Goal: Information Seeking & Learning: Learn about a topic

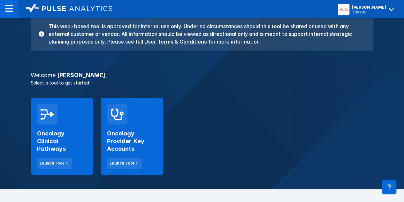
scroll to position [64, 0]
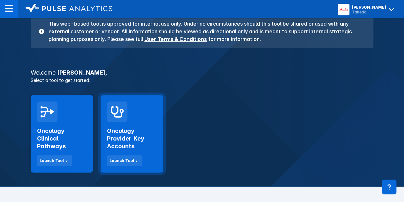
click at [135, 139] on h2 "Oncology Provider Key Accounts" at bounding box center [131, 138] width 49 height 23
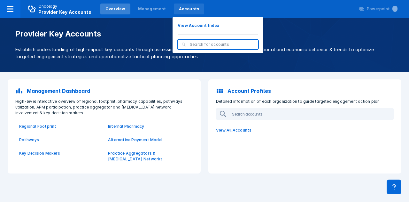
click at [184, 9] on div "Accounts" at bounding box center [189, 9] width 20 height 6
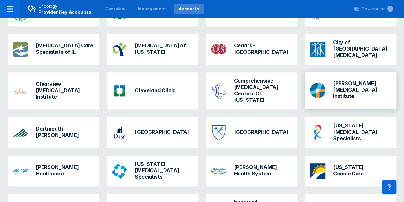
scroll to position [128, 0]
click at [338, 78] on div "Dana-Farber Cancer Institute" at bounding box center [351, 91] width 86 height 26
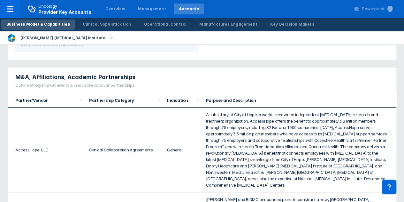
scroll to position [383, 0]
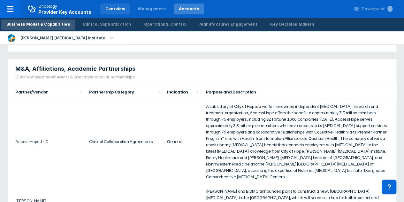
click at [108, 11] on div "Overview" at bounding box center [115, 9] width 20 height 6
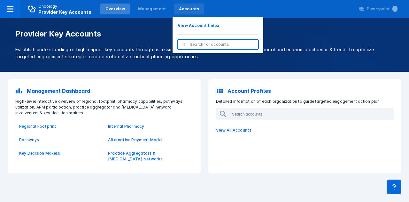
click at [180, 8] on div "Accounts" at bounding box center [189, 9] width 20 height 6
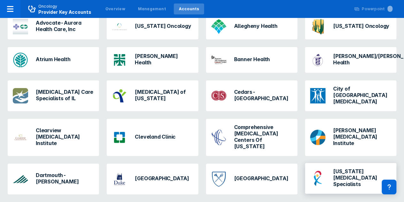
scroll to position [96, 0]
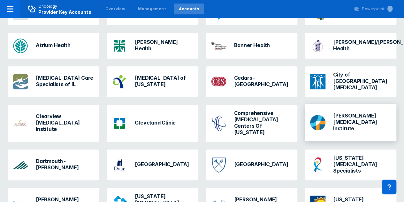
click at [340, 119] on h3 "Dana-Farber Cancer Institute" at bounding box center [362, 121] width 58 height 19
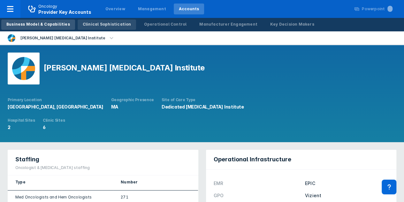
click at [106, 25] on div "Clinical Sophistication" at bounding box center [107, 24] width 49 height 6
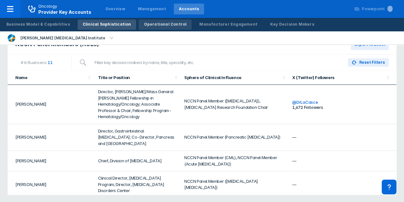
click at [157, 24] on div "Operational Control" at bounding box center [165, 24] width 43 height 6
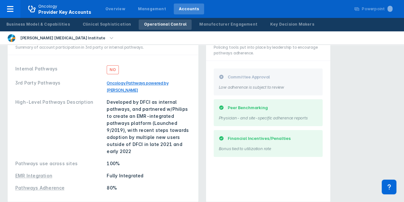
scroll to position [32, 0]
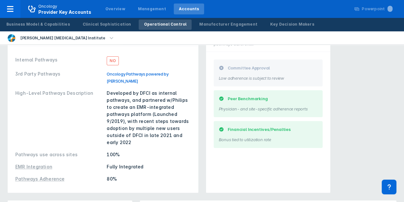
click at [154, 74] on link "Oncology Pathways powered by [PERSON_NAME]" at bounding box center [138, 77] width 62 height 12
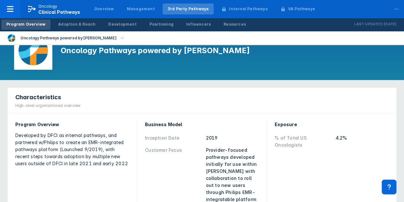
scroll to position [32, 0]
